Goal: Check status: Check status

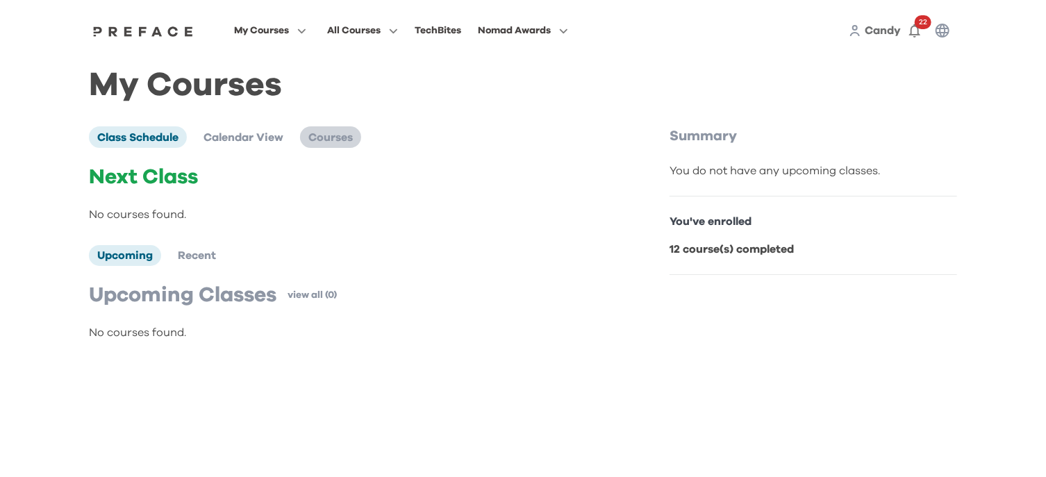
click at [322, 142] on span "Courses" at bounding box center [330, 137] width 44 height 11
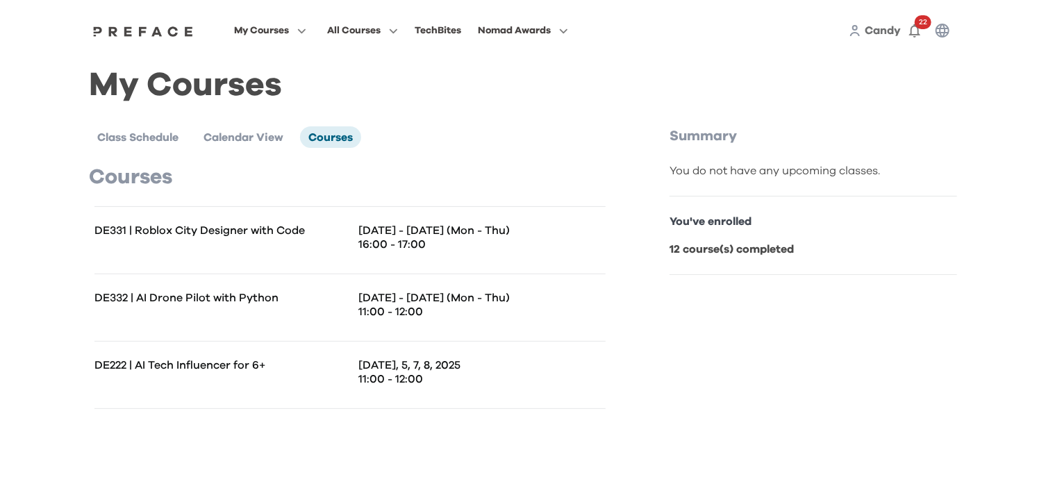
click at [417, 359] on p "[DATE], 5, 7, 8, 2025" at bounding box center [481, 365] width 247 height 14
click at [728, 224] on p "You've enrolled" at bounding box center [812, 221] width 287 height 17
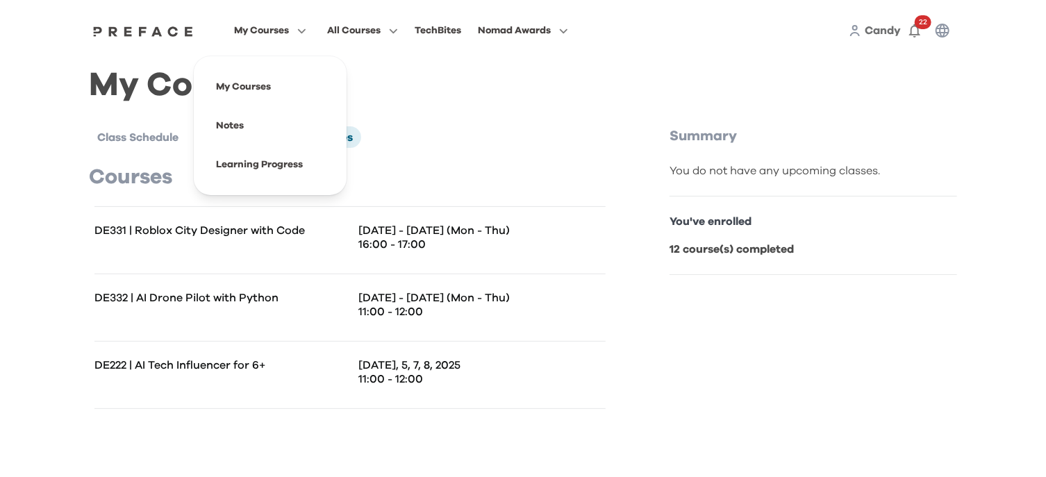
click at [294, 32] on icon "button" at bounding box center [299, 31] width 15 height 10
click at [273, 166] on span at bounding box center [270, 164] width 131 height 39
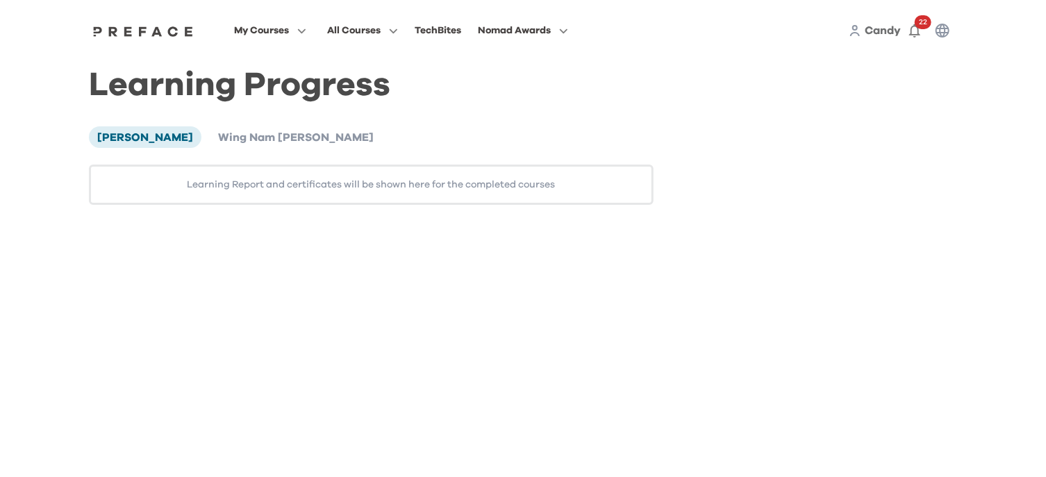
click at [253, 149] on div "[PERSON_NAME] Wing Nam [PERSON_NAME] Learning Report and certificates will be s…" at bounding box center [371, 165] width 564 height 78
click at [253, 140] on span "Wing Nam [PERSON_NAME]" at bounding box center [296, 137] width 156 height 11
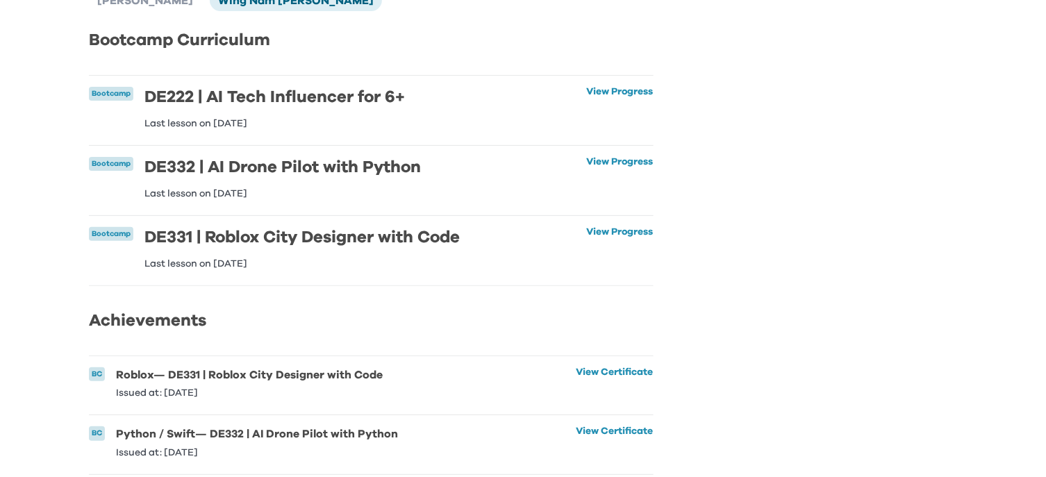
scroll to position [231, 0]
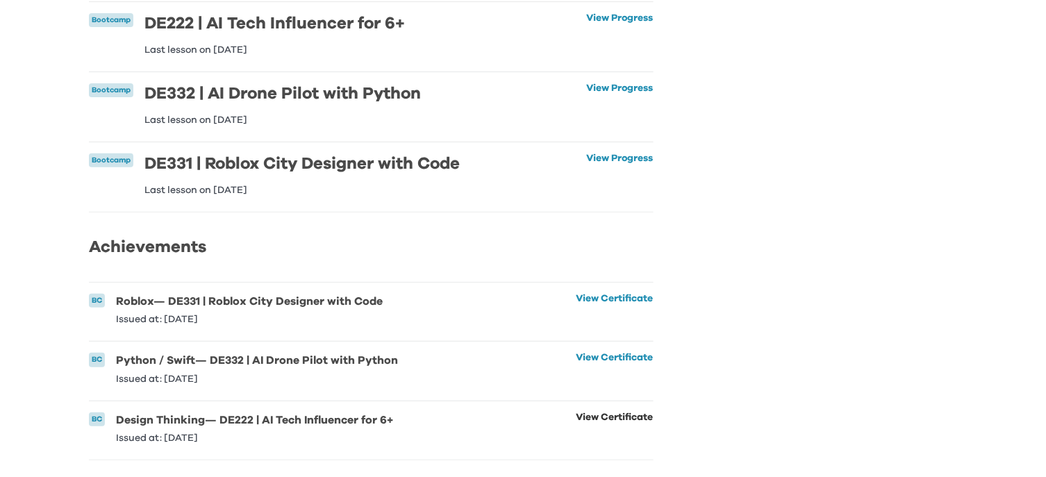
click at [621, 412] on link "View Certificate" at bounding box center [614, 427] width 77 height 31
